Goal: Navigation & Orientation: Find specific page/section

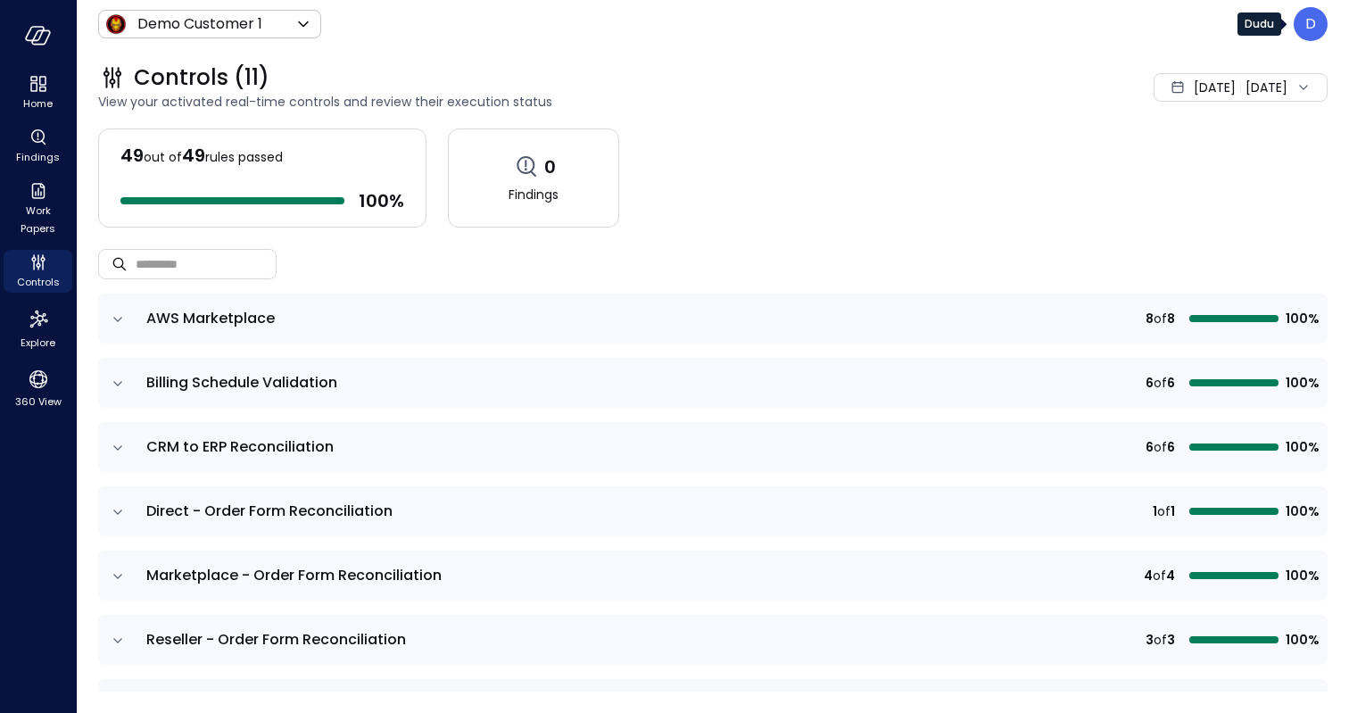
click at [1312, 25] on p "D" at bounding box center [1311, 23] width 11 height 21
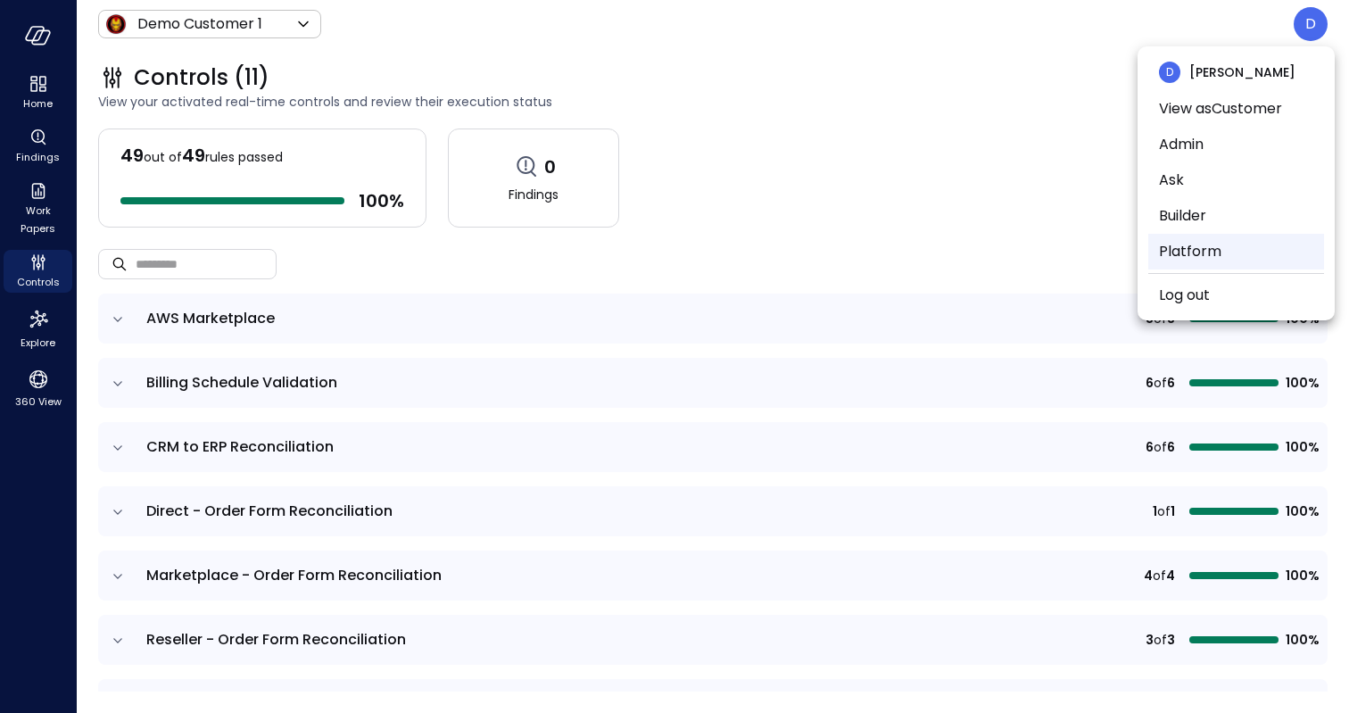
click at [1212, 244] on li "Platform" at bounding box center [1236, 252] width 176 height 36
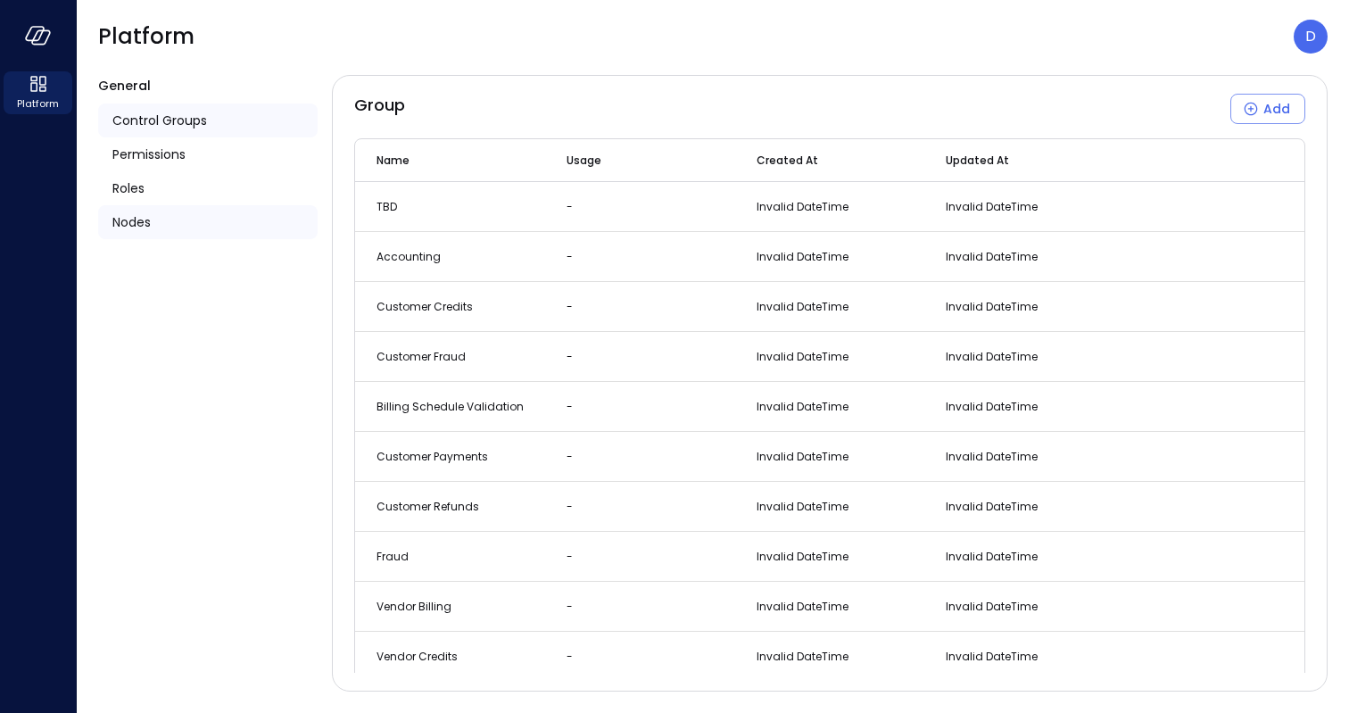
click at [148, 228] on span "Nodes" at bounding box center [131, 222] width 38 height 20
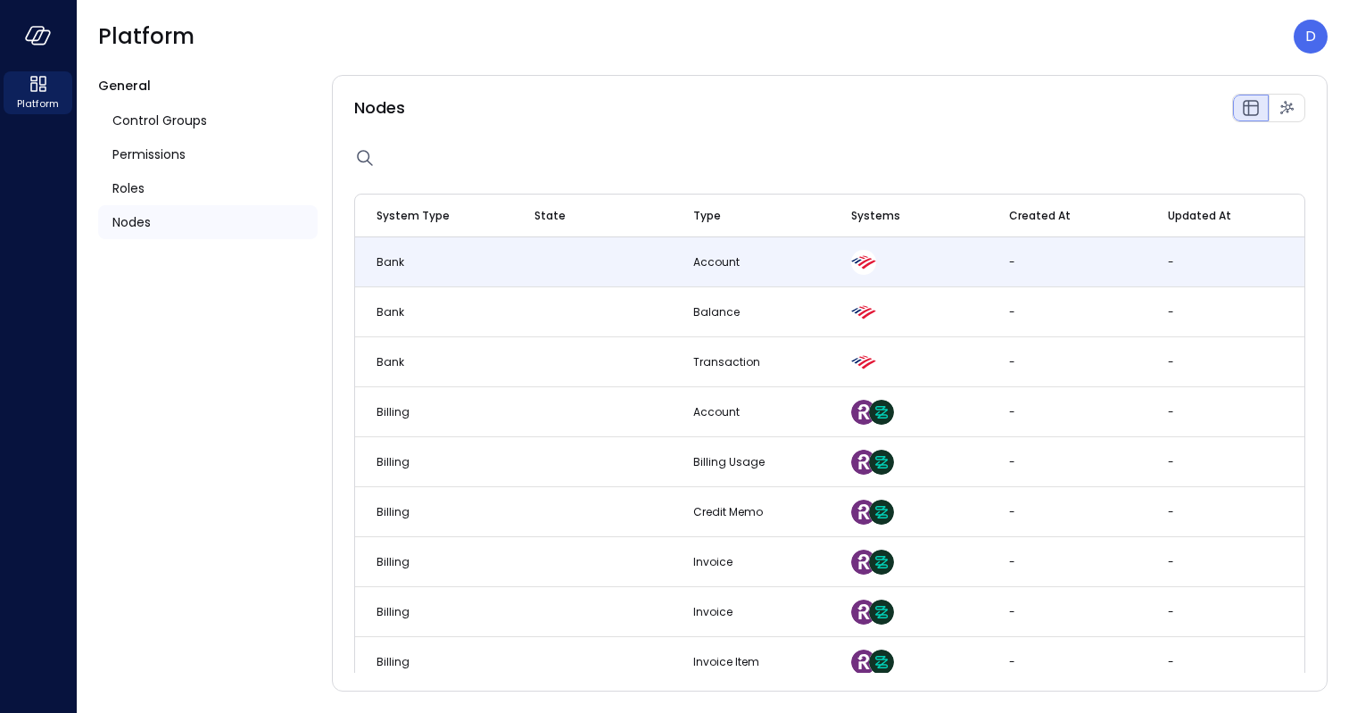
click at [548, 269] on td at bounding box center [592, 262] width 158 height 50
